Goal: Task Accomplishment & Management: Manage account settings

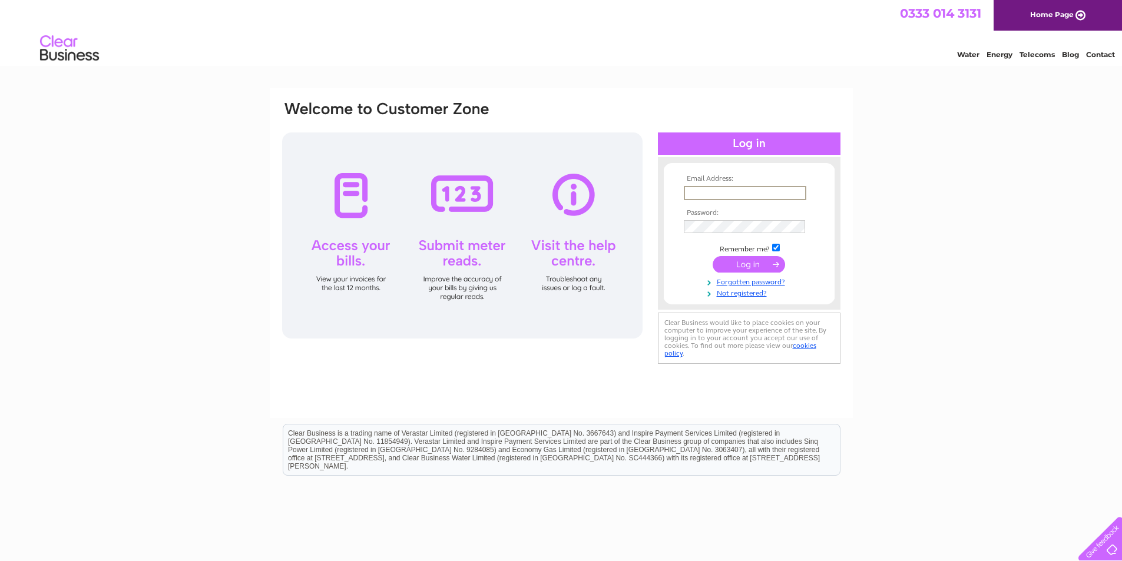
click at [721, 188] on input "text" at bounding box center [745, 193] width 123 height 14
type input "info@murray-brothers.co.uk"
click at [763, 264] on input "submit" at bounding box center [749, 263] width 72 height 16
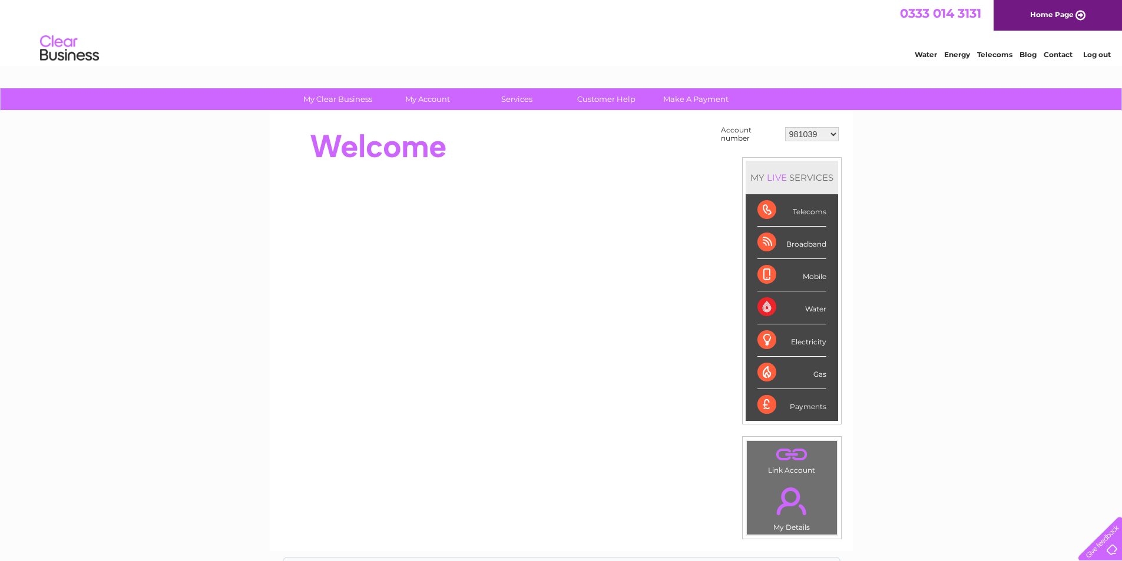
click at [834, 134] on select "981039 30305634 30317455" at bounding box center [812, 134] width 54 height 14
select select "30305634"
click at [785, 127] on select "981039 30305634 30317455" at bounding box center [812, 134] width 54 height 14
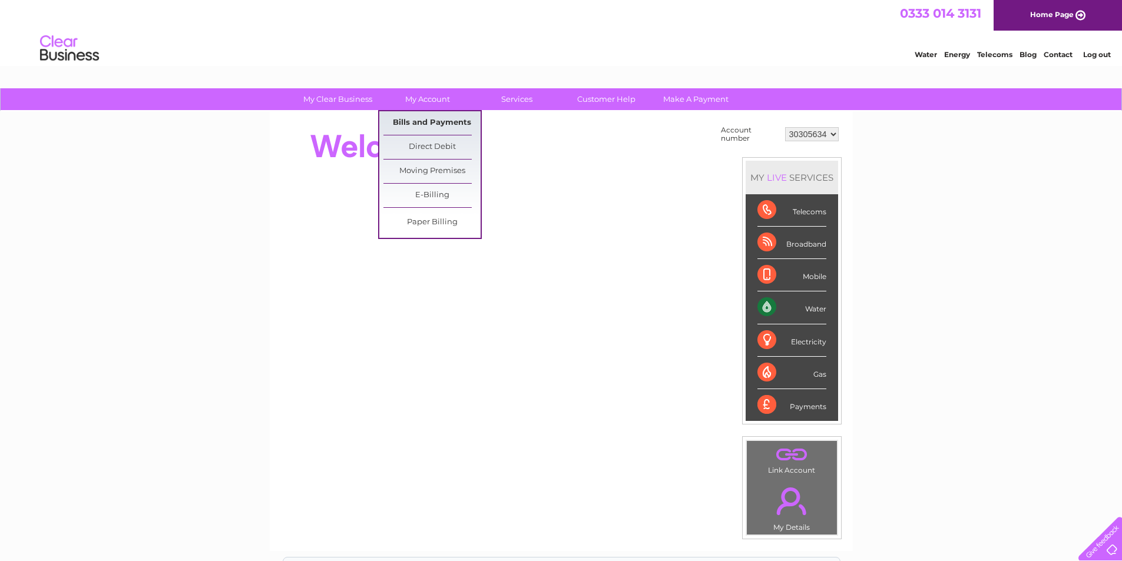
click at [415, 118] on link "Bills and Payments" at bounding box center [431, 123] width 97 height 24
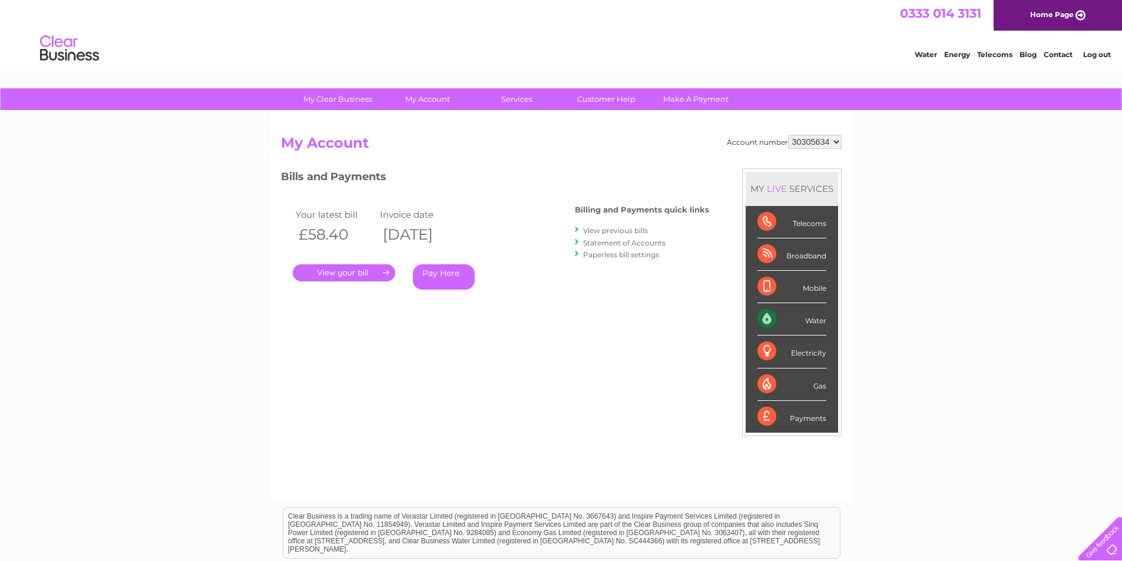
click at [355, 269] on link "." at bounding box center [344, 272] width 102 height 17
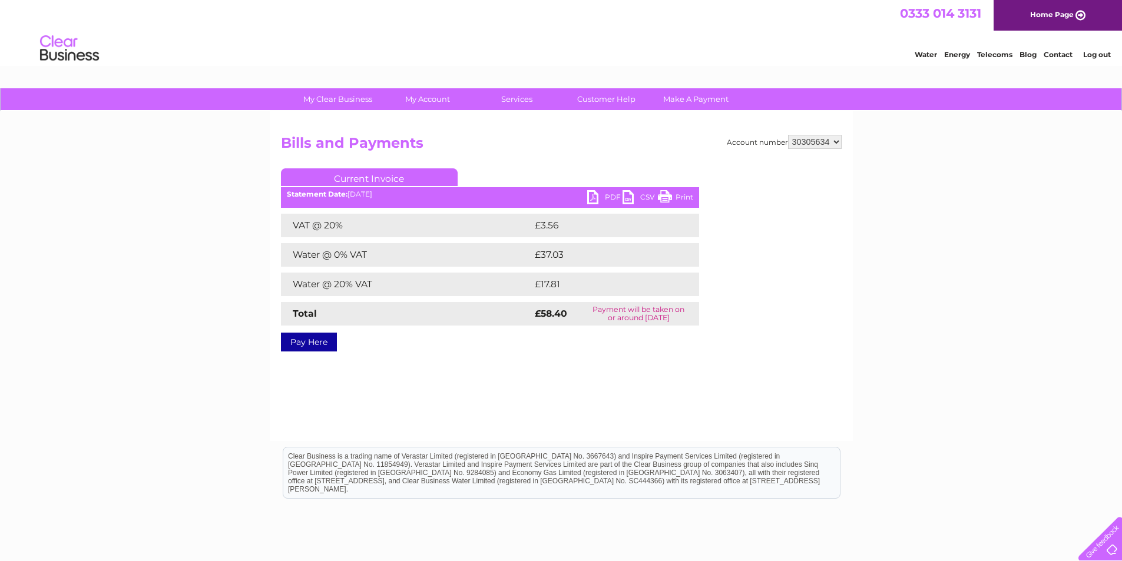
click at [594, 197] on link "PDF" at bounding box center [604, 198] width 35 height 17
click at [838, 142] on select "981039 30305634 30317455" at bounding box center [815, 142] width 54 height 14
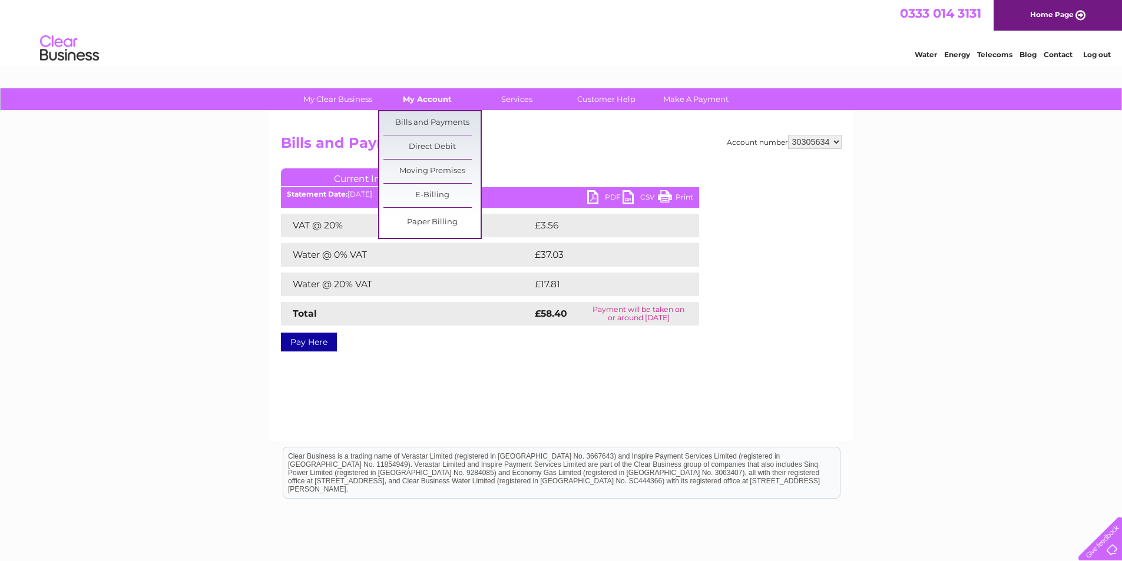
click at [439, 102] on link "My Account" at bounding box center [427, 99] width 97 height 22
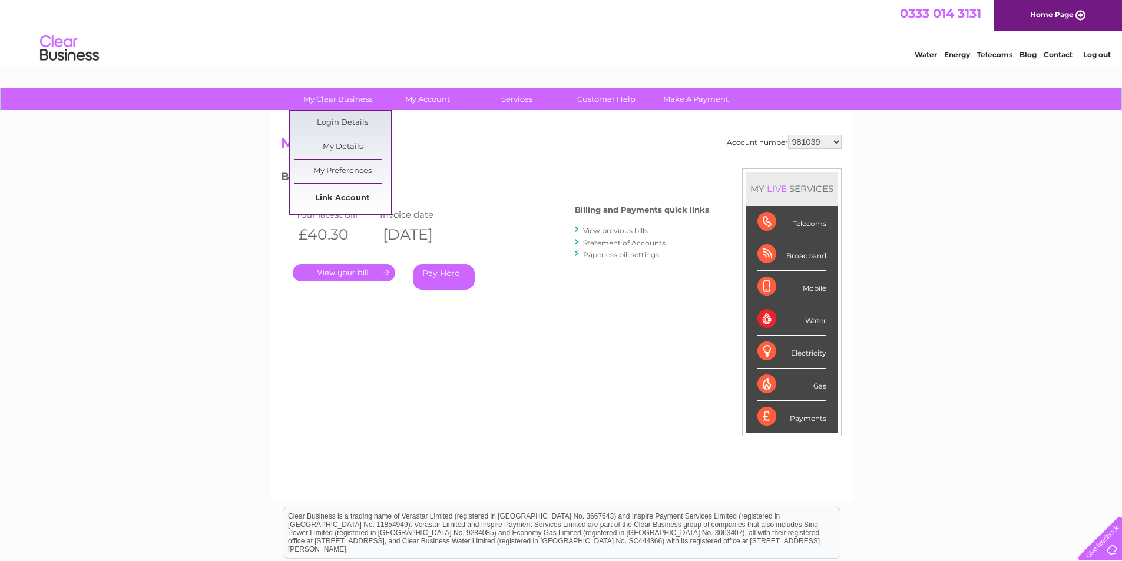
click at [344, 197] on link "Link Account" at bounding box center [342, 199] width 97 height 24
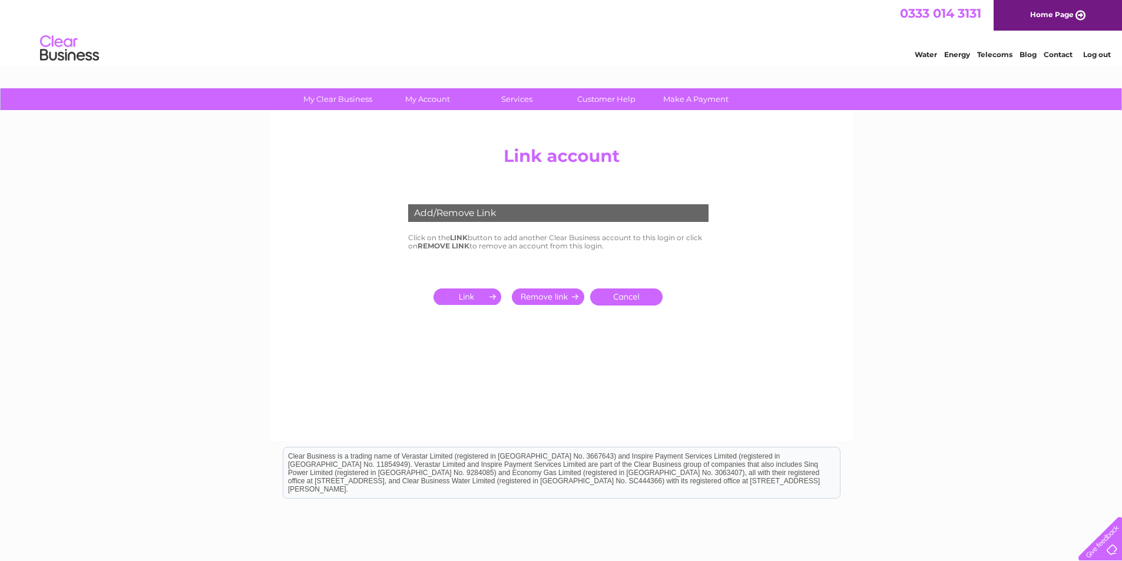
click at [482, 217] on div "Add/Remove Link" at bounding box center [558, 213] width 300 height 18
click at [486, 296] on input "submit" at bounding box center [469, 297] width 72 height 16
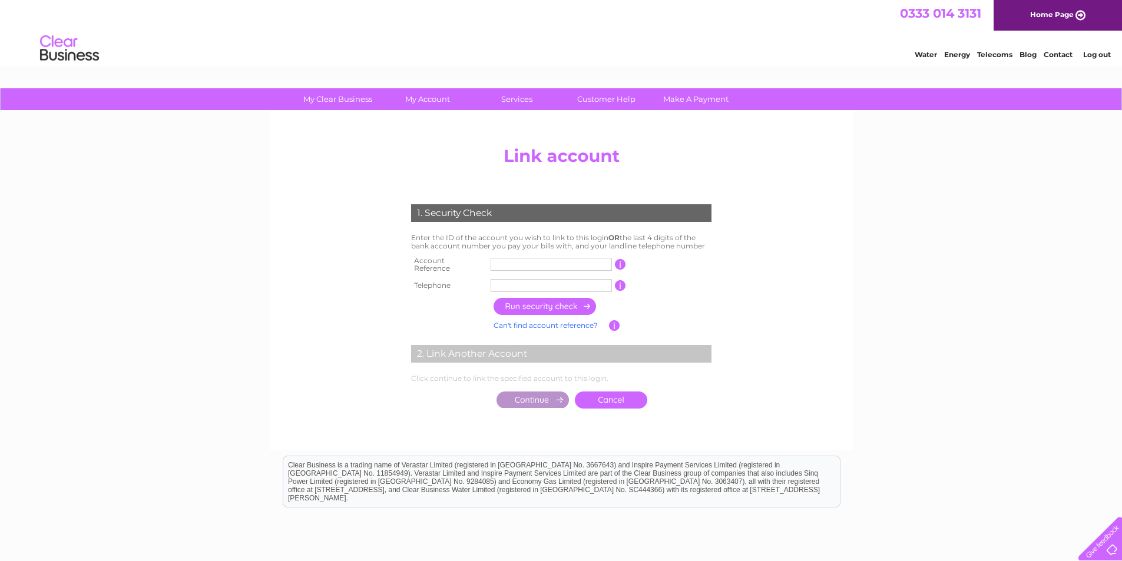
click at [515, 260] on input "text" at bounding box center [551, 264] width 121 height 13
type input "30316207"
click at [527, 283] on input "text" at bounding box center [551, 285] width 121 height 13
type input "01450373290"
click at [526, 306] on input "button" at bounding box center [546, 306] width 104 height 17
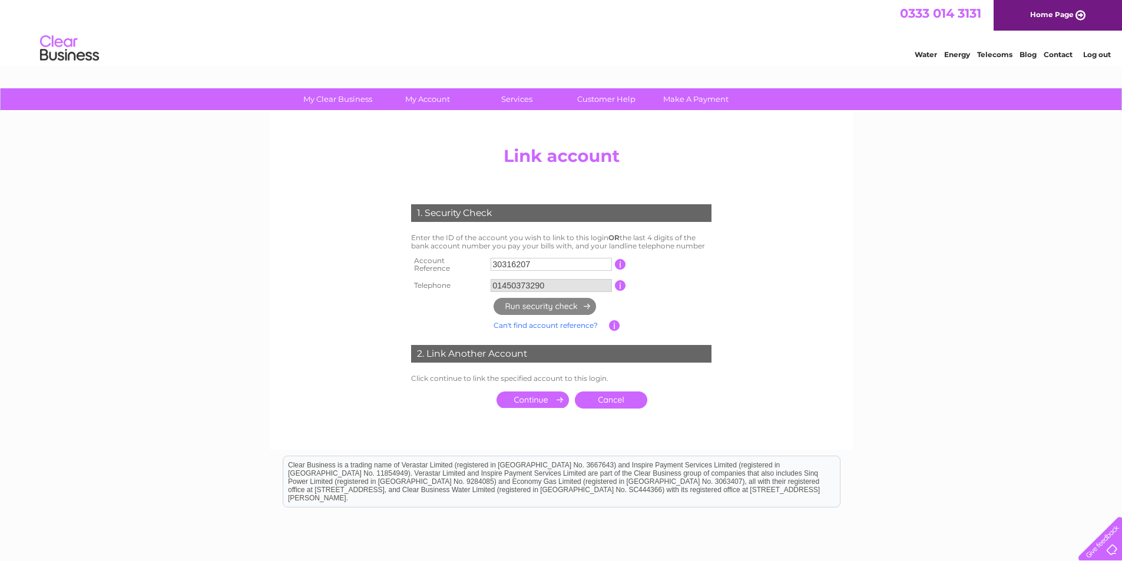
click at [534, 393] on input "submit" at bounding box center [532, 400] width 72 height 16
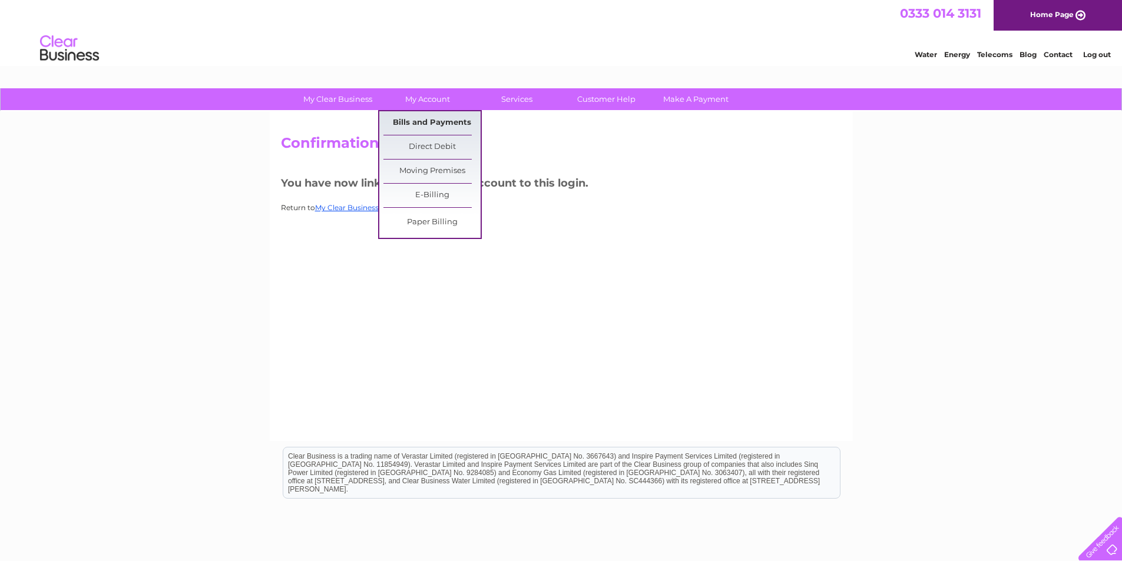
click at [413, 117] on link "Bills and Payments" at bounding box center [431, 123] width 97 height 24
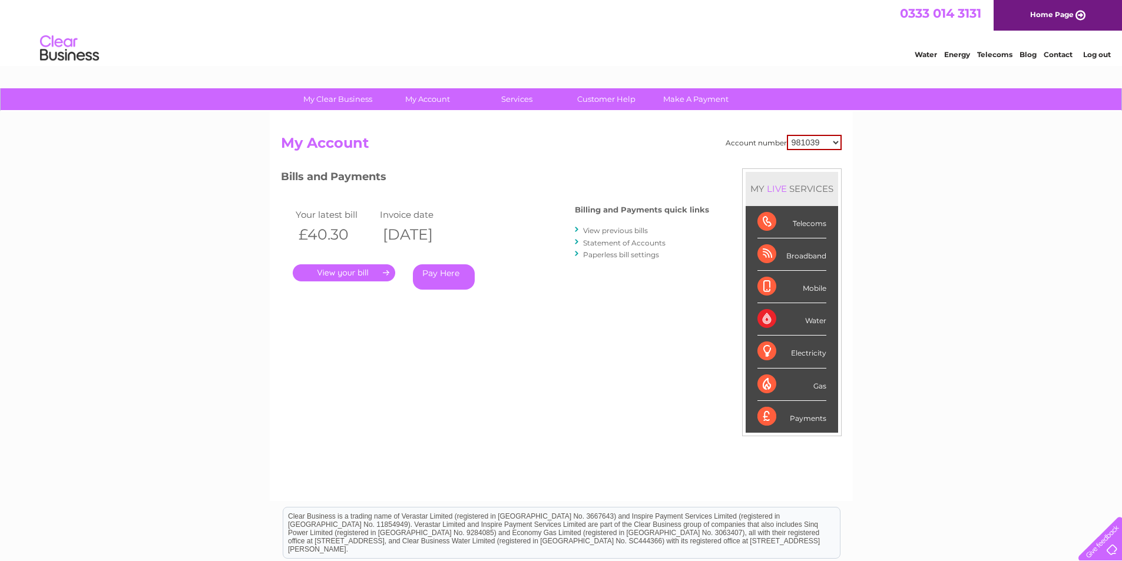
click at [840, 144] on select "981039 30305634 30316207 30317455" at bounding box center [814, 142] width 55 height 15
select select "30316207"
click at [787, 135] on select "981039 30305634 30316207 30317455" at bounding box center [814, 142] width 55 height 15
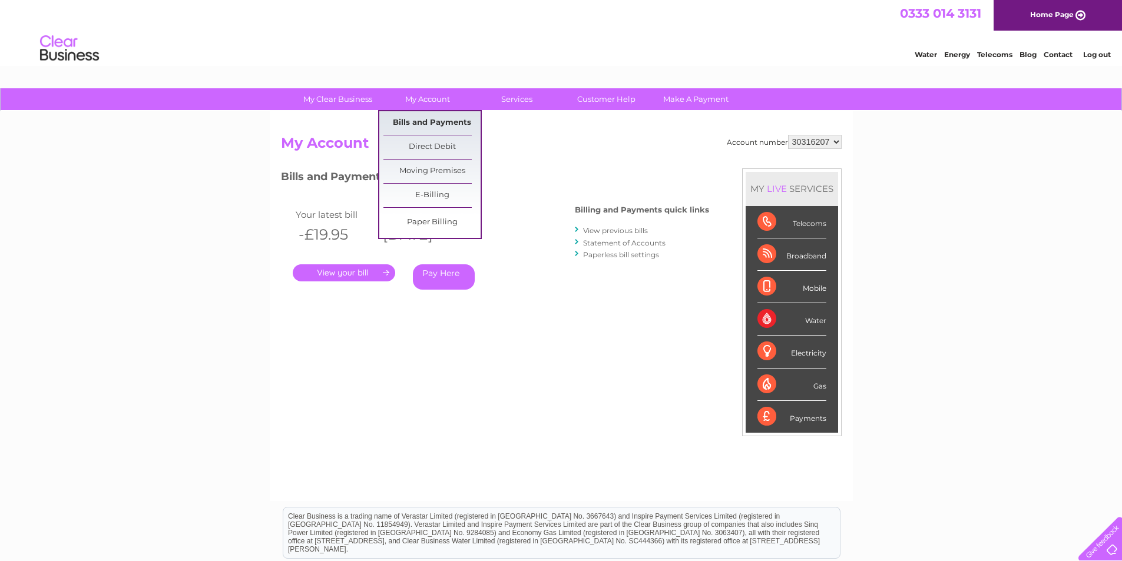
click at [431, 119] on link "Bills and Payments" at bounding box center [431, 123] width 97 height 24
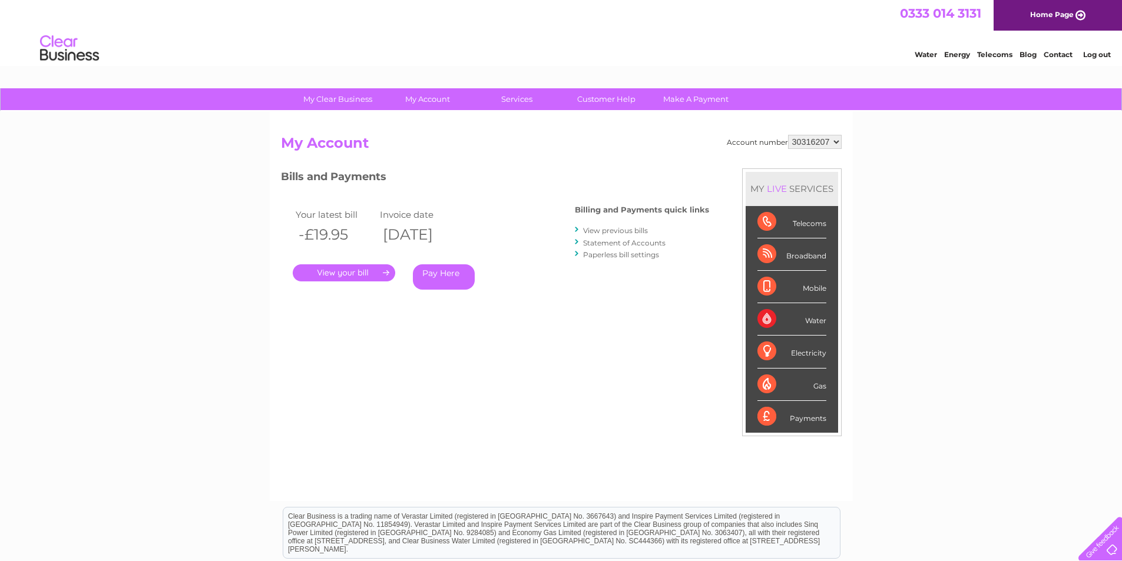
click at [357, 269] on link "." at bounding box center [344, 272] width 102 height 17
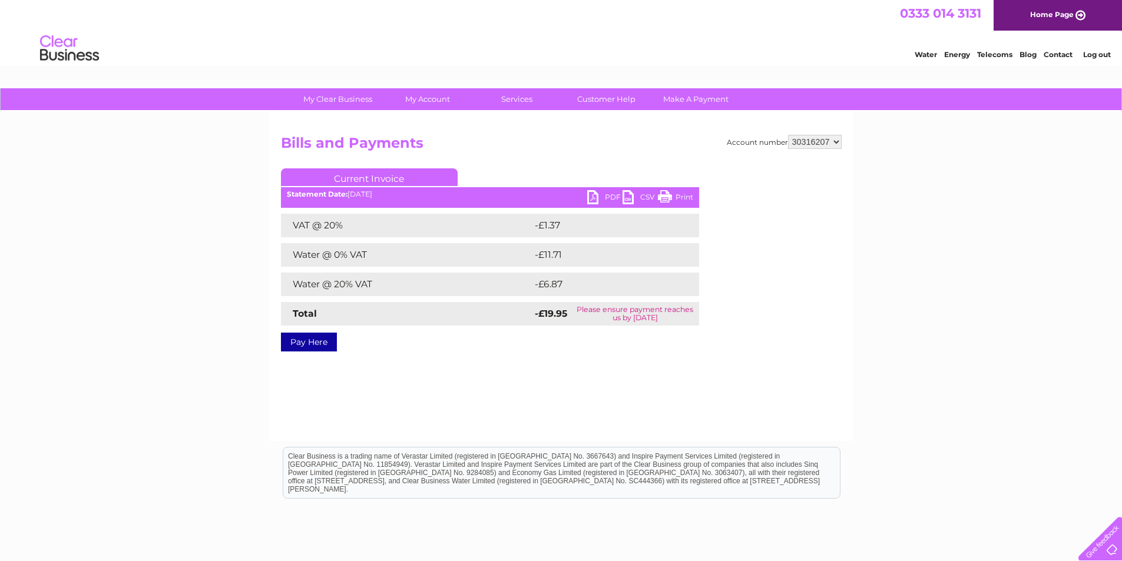
click at [605, 196] on link "PDF" at bounding box center [604, 198] width 35 height 17
